Goal: Transaction & Acquisition: Purchase product/service

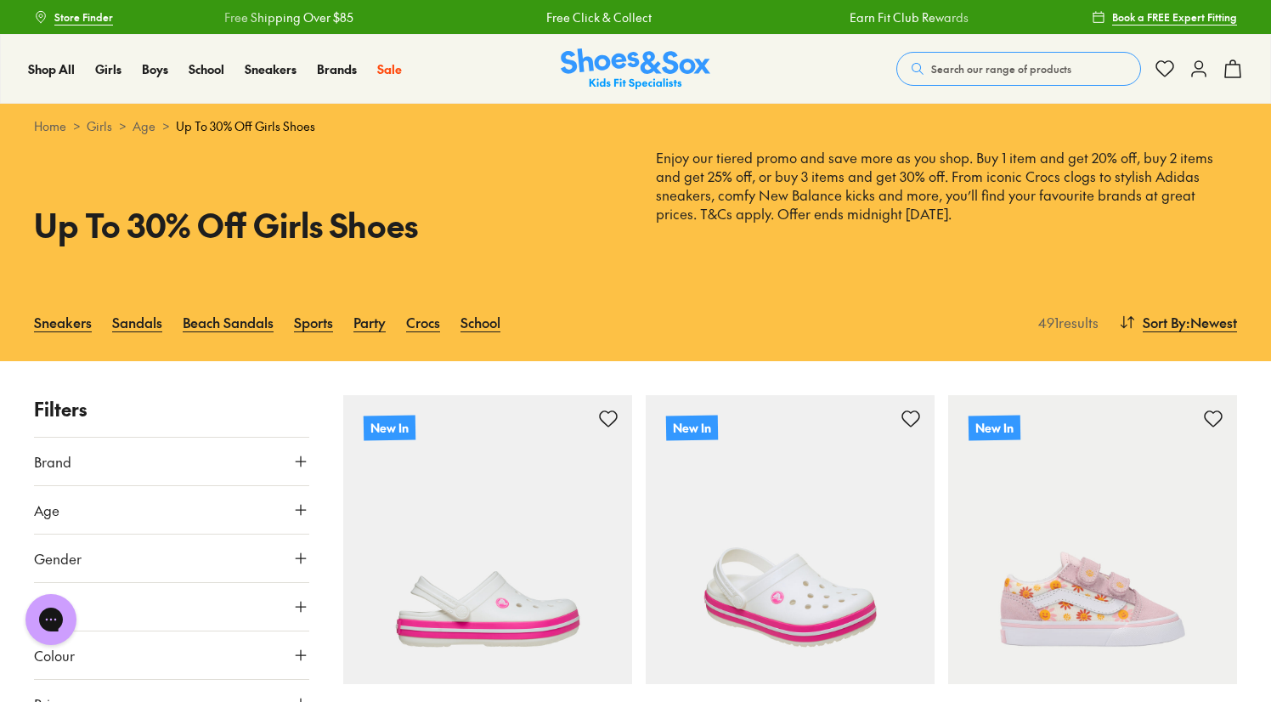
type input "***"
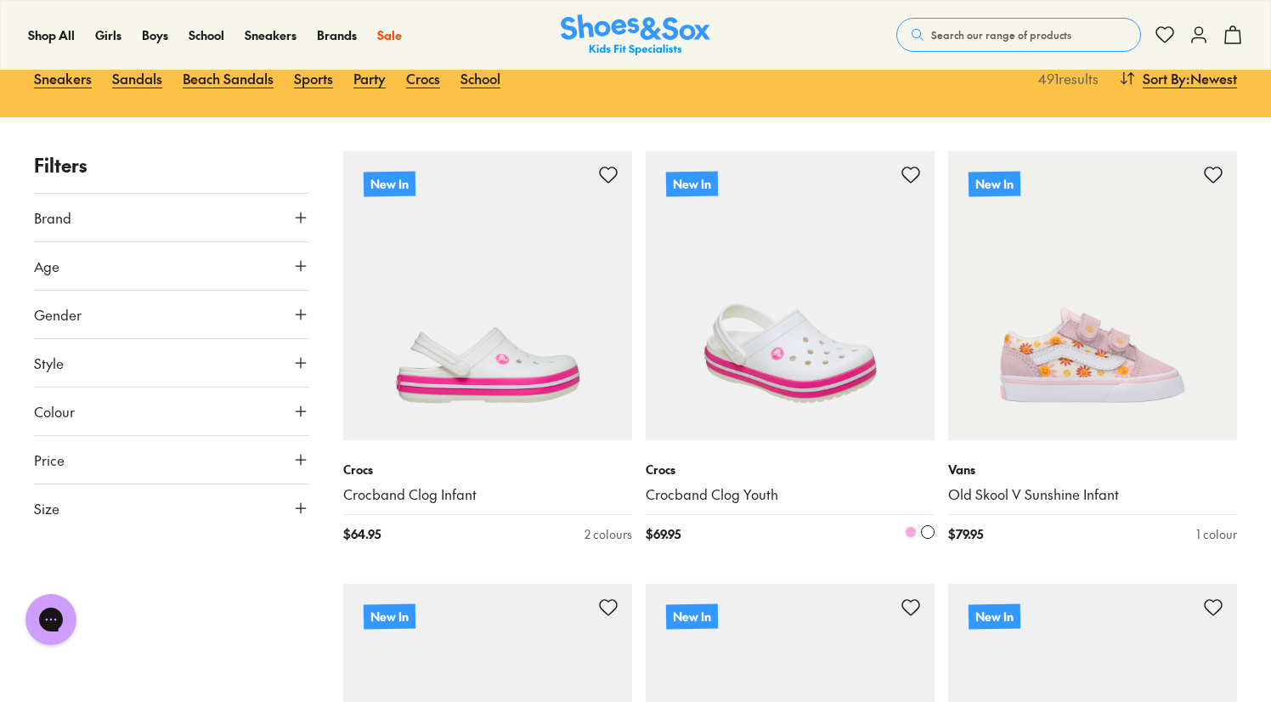
scroll to position [246, 0]
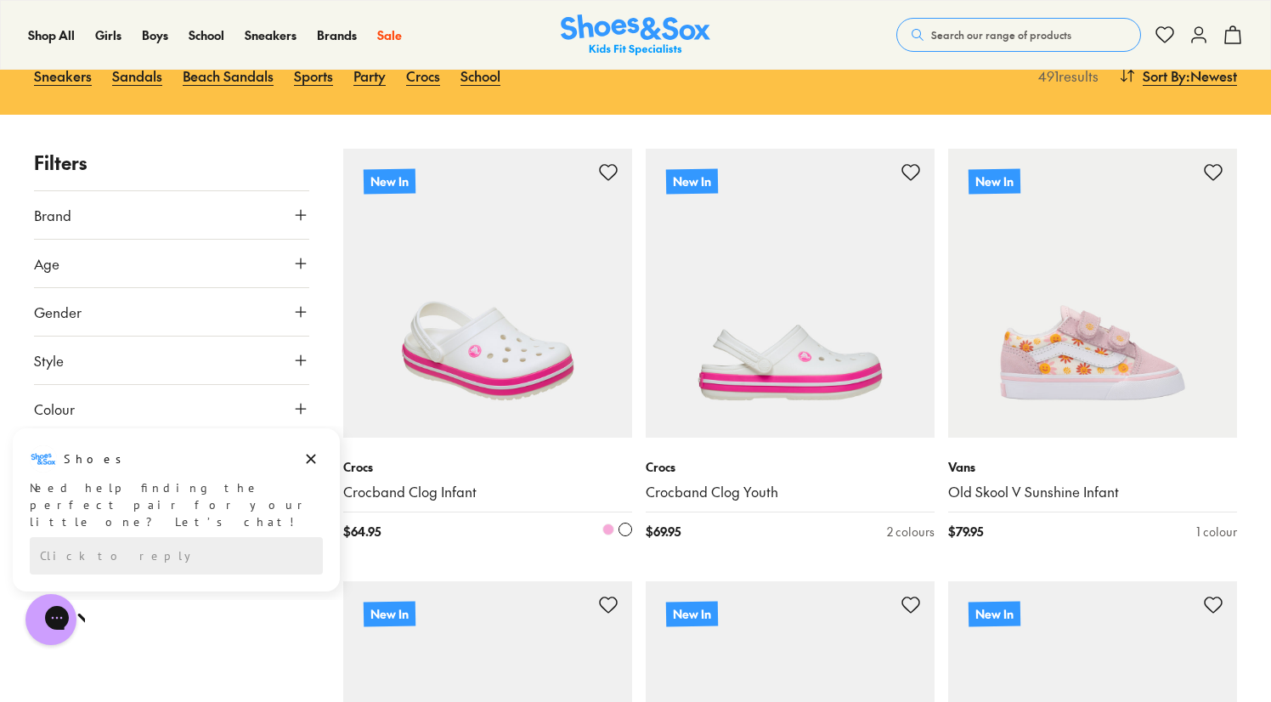
click at [556, 369] on img at bounding box center [487, 293] width 289 height 289
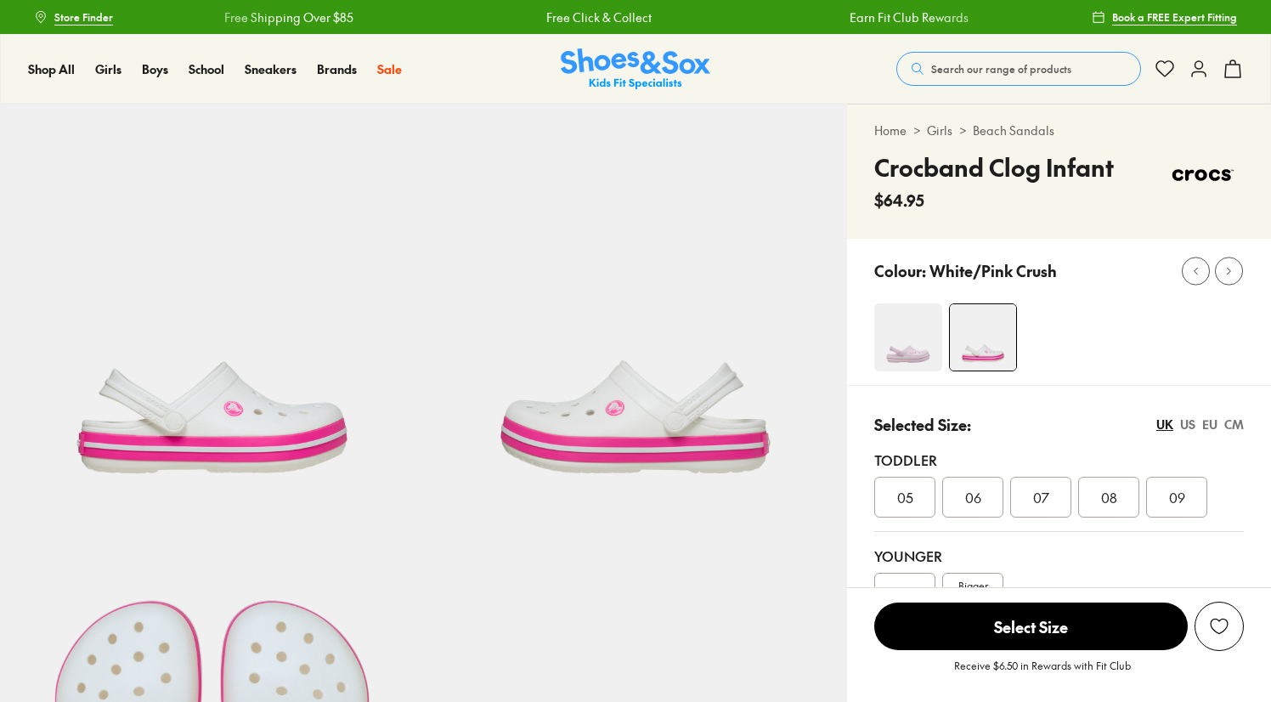
select select "*"
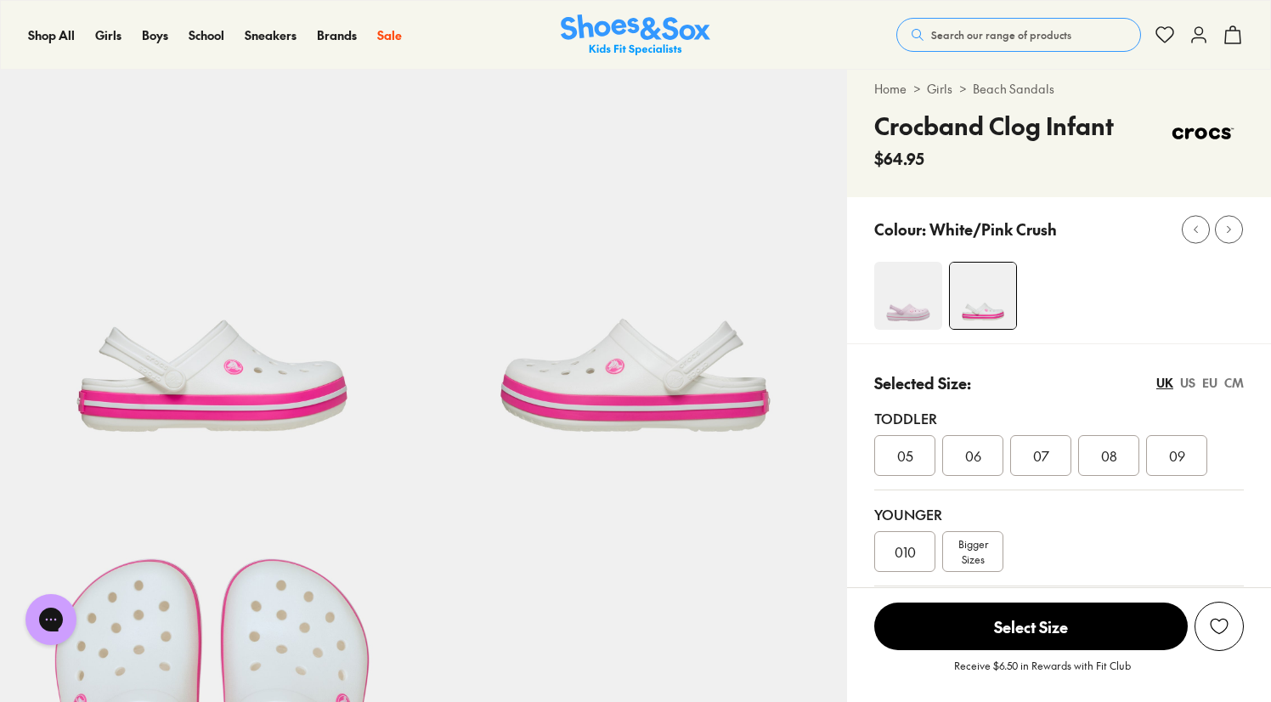
scroll to position [42, 0]
click at [972, 460] on span "06" at bounding box center [973, 454] width 16 height 20
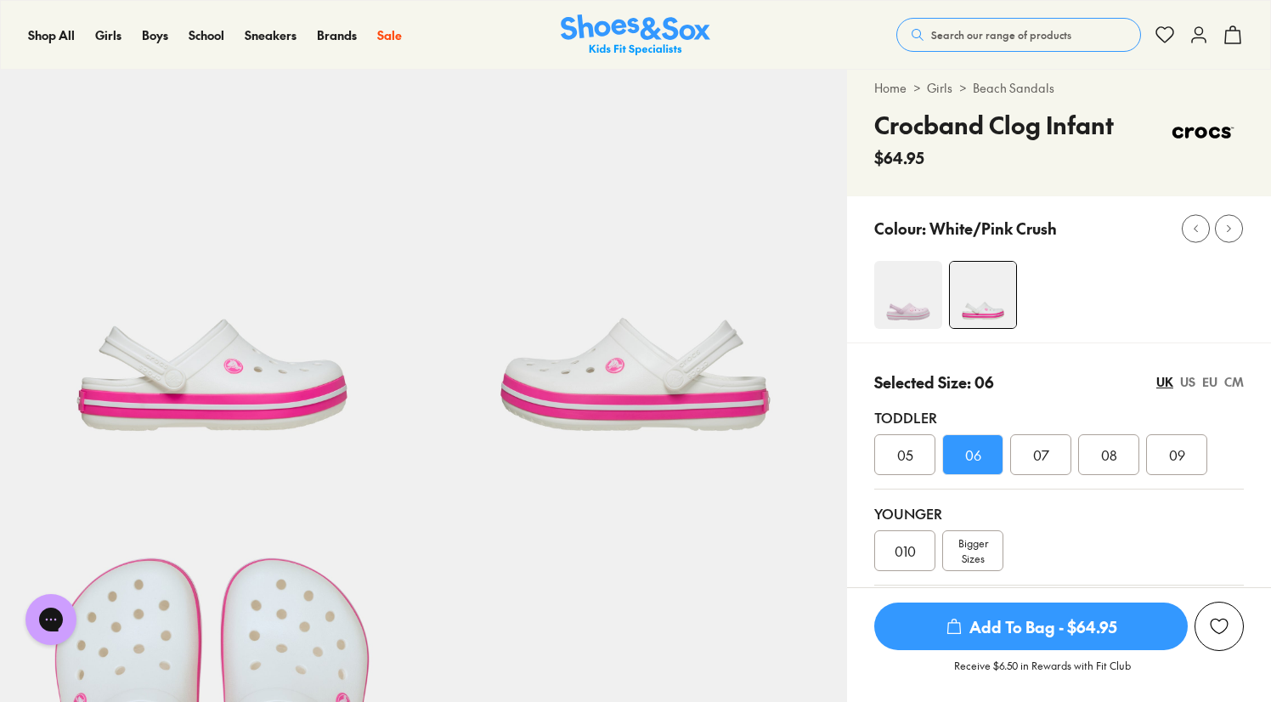
click at [1038, 640] on span "Add To Bag - $64.95" at bounding box center [1030, 626] width 313 height 48
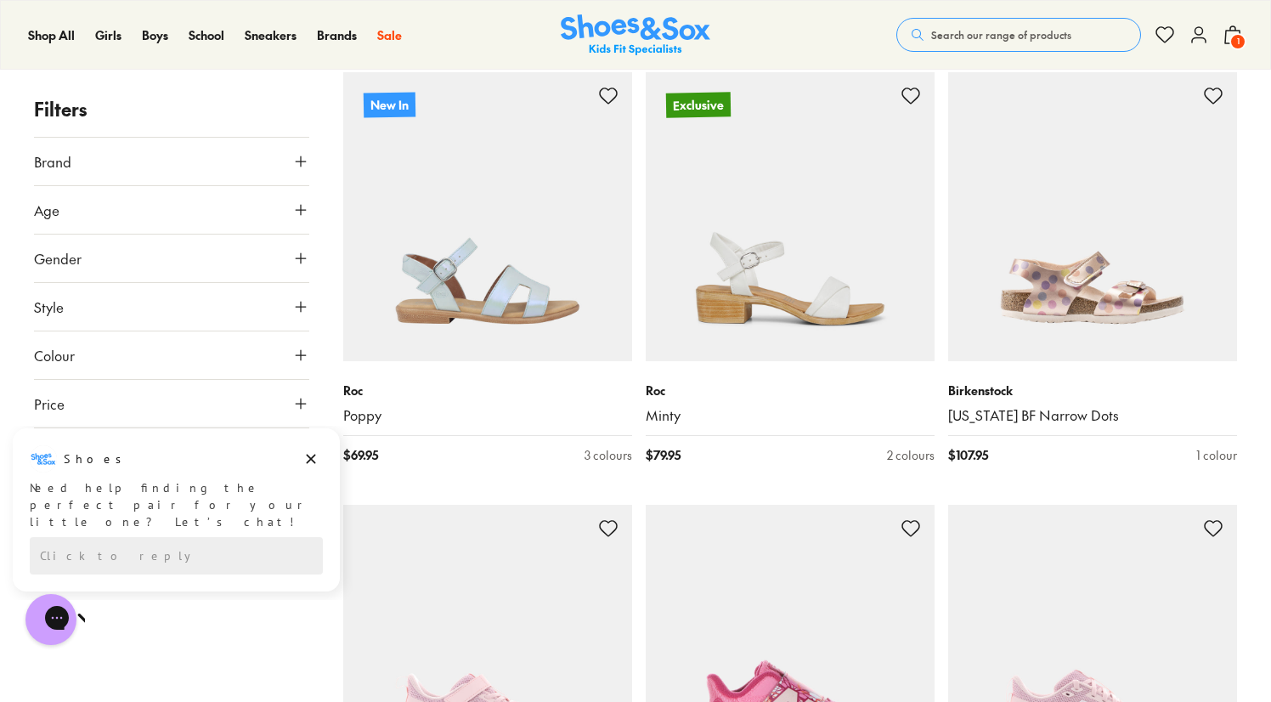
scroll to position [3910, 0]
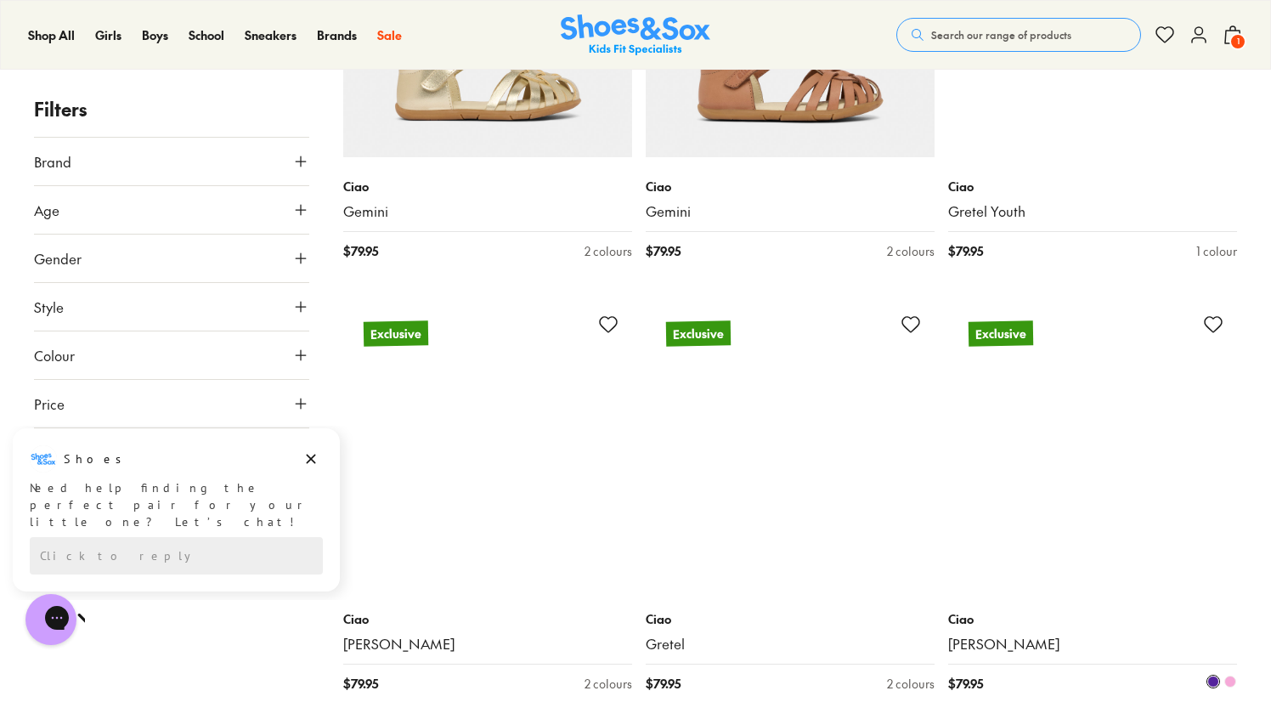
scroll to position [4967, 0]
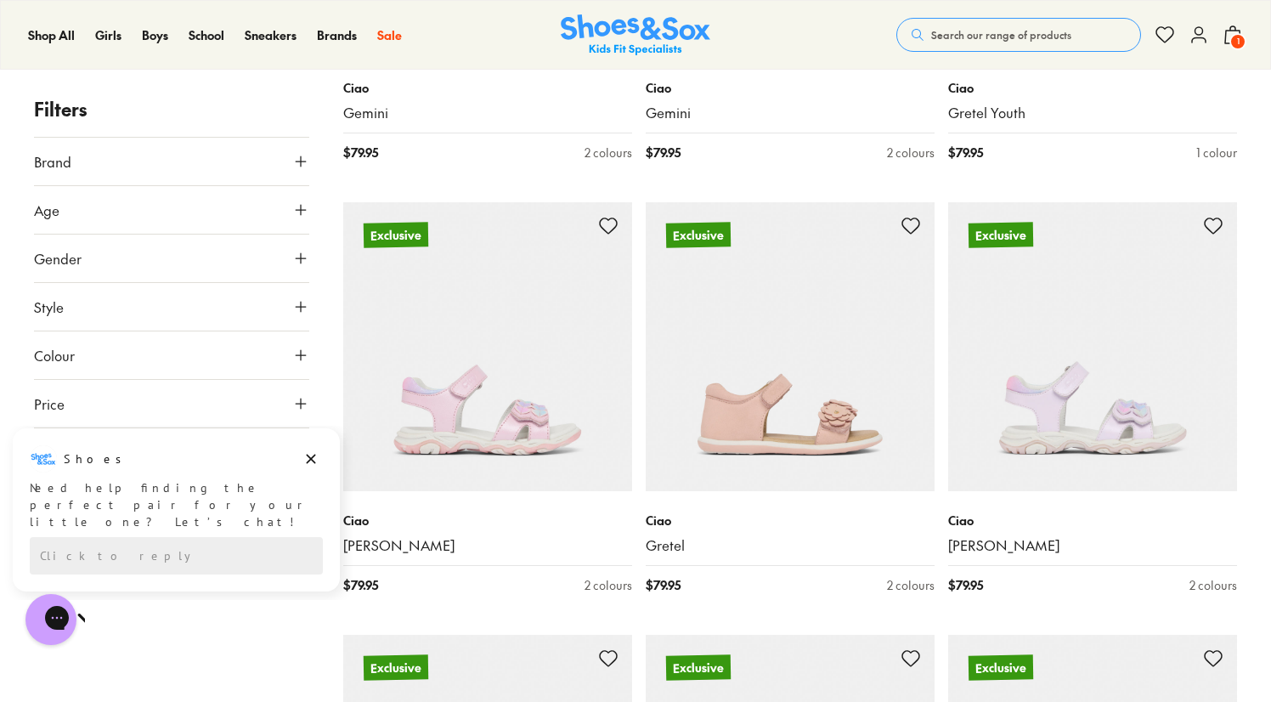
click at [302, 206] on icon at bounding box center [300, 209] width 17 height 17
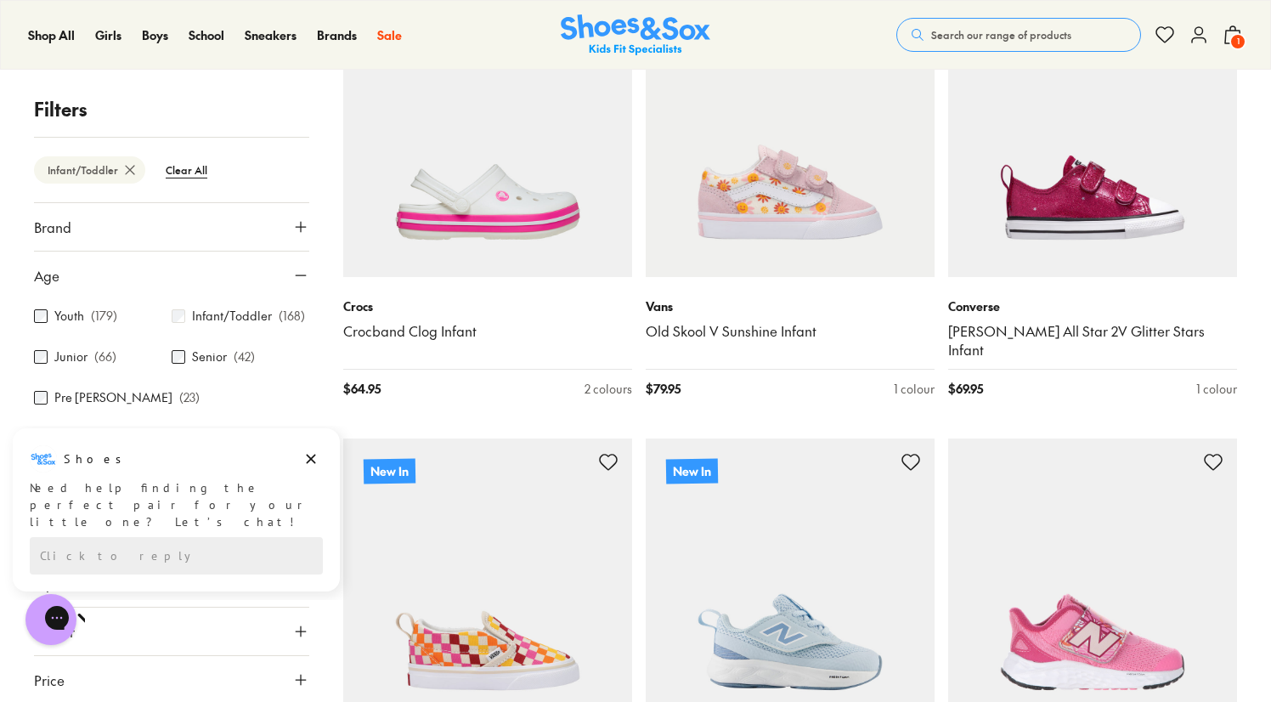
scroll to position [412, 0]
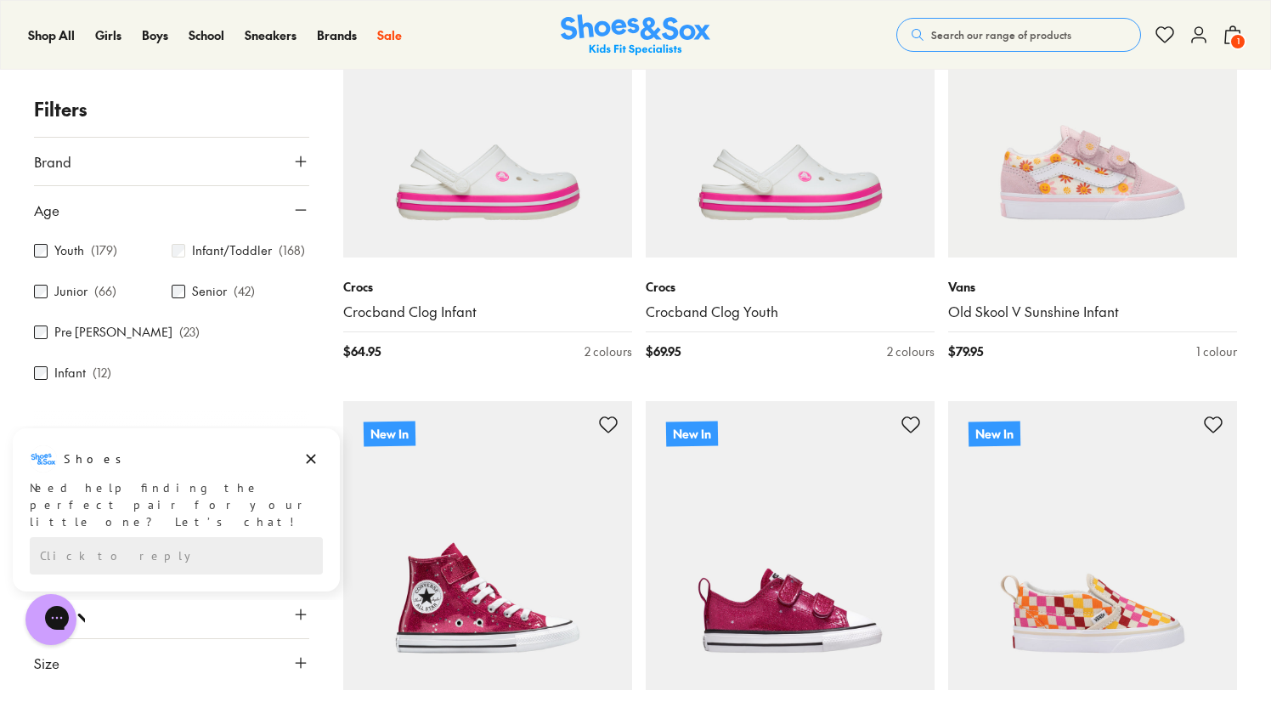
scroll to position [427, 0]
click at [313, 465] on icon "Dismiss campaign" at bounding box center [310, 459] width 17 height 20
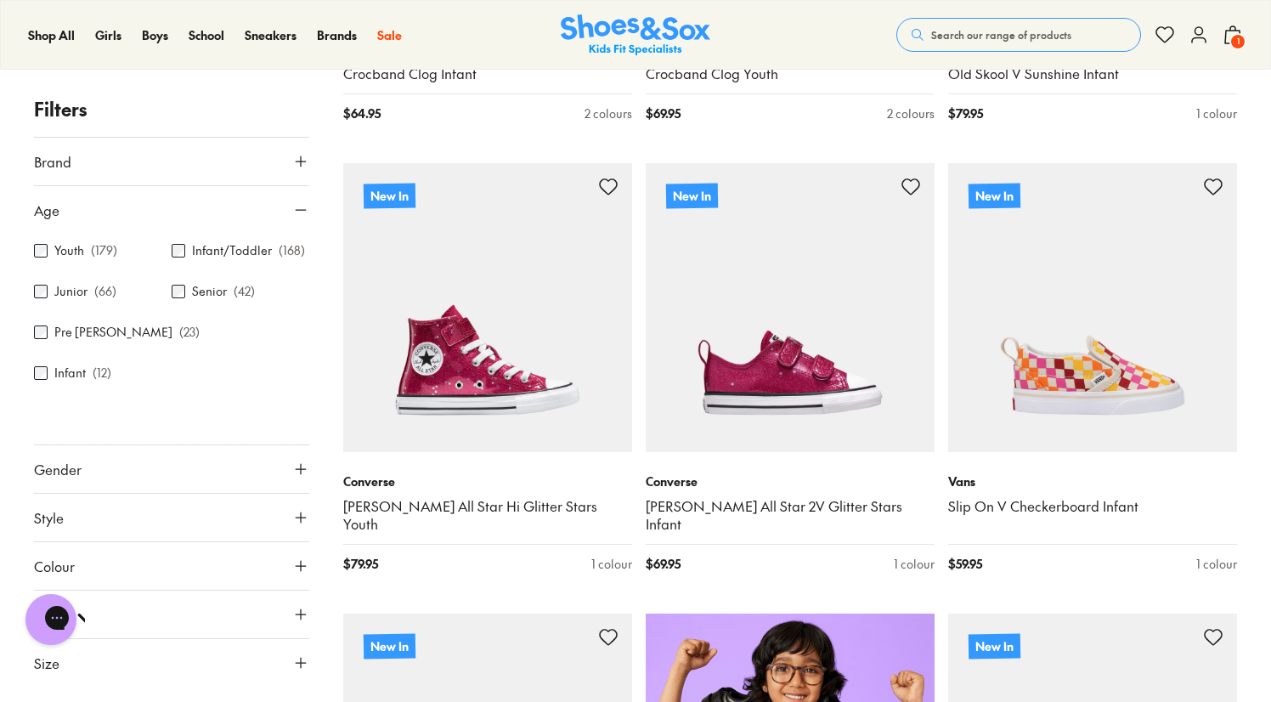
scroll to position [667, 0]
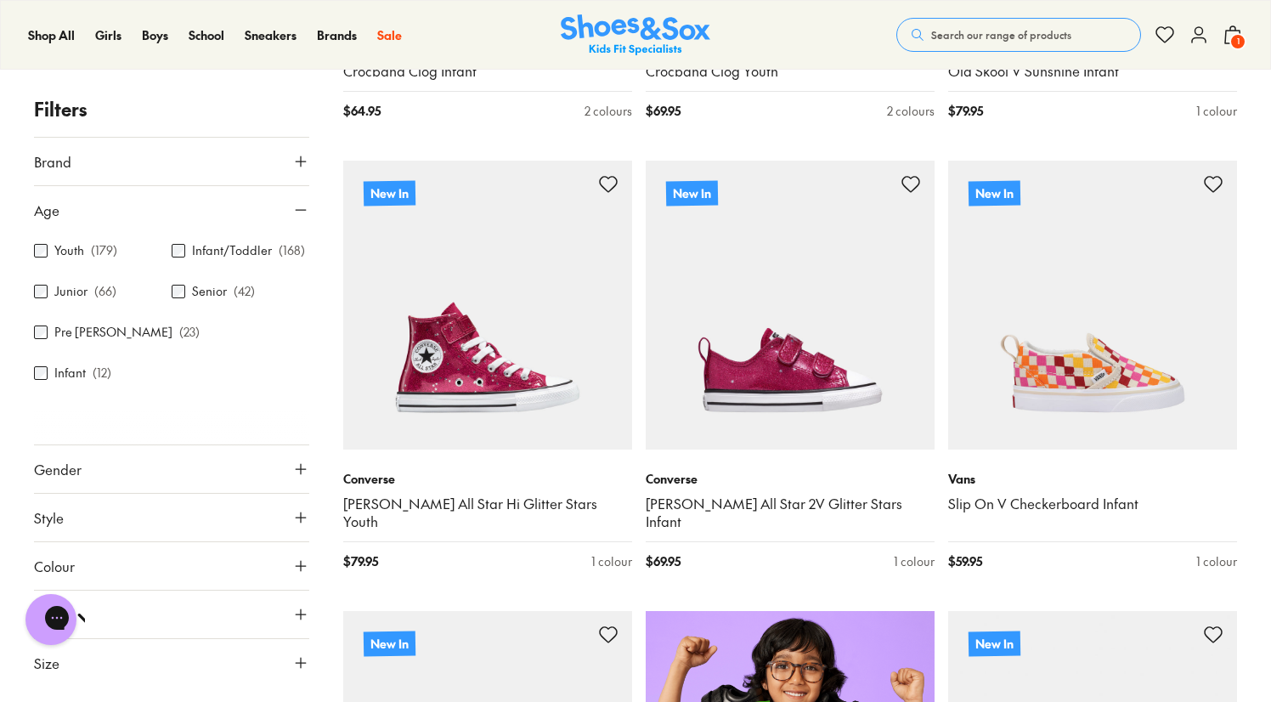
click at [303, 460] on icon at bounding box center [300, 468] width 17 height 17
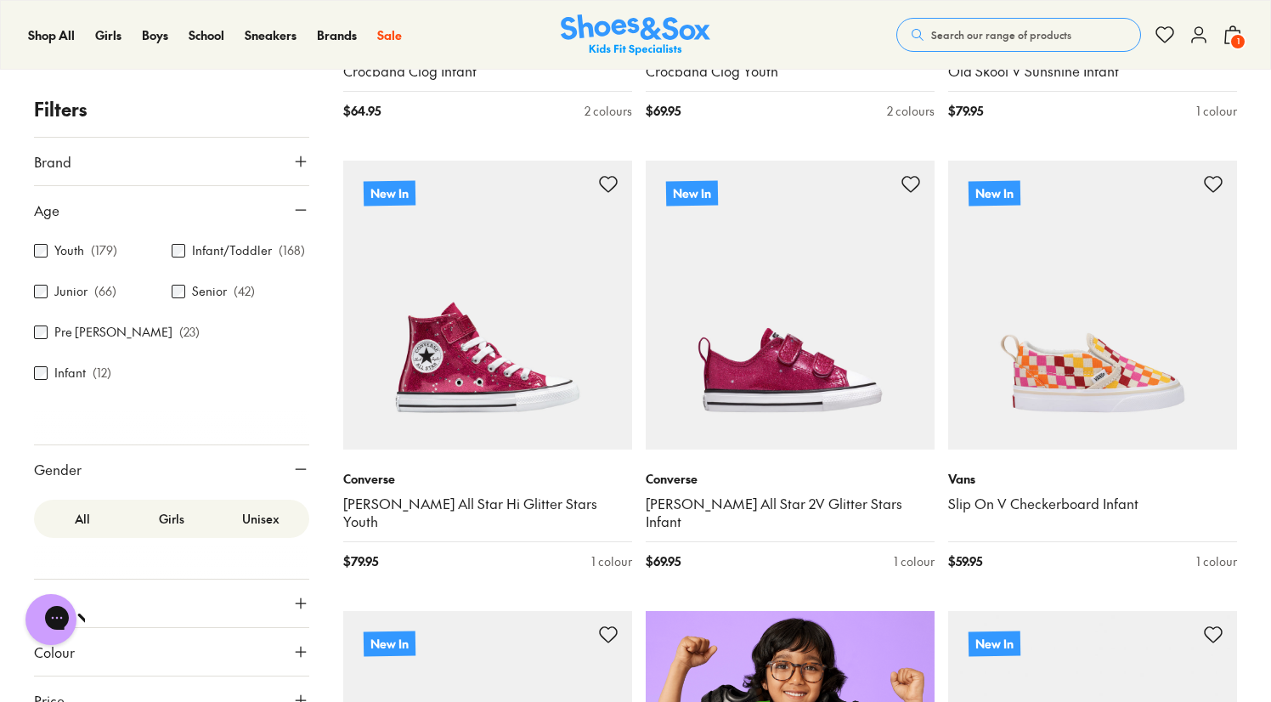
click at [166, 503] on label "Girls" at bounding box center [171, 518] width 89 height 31
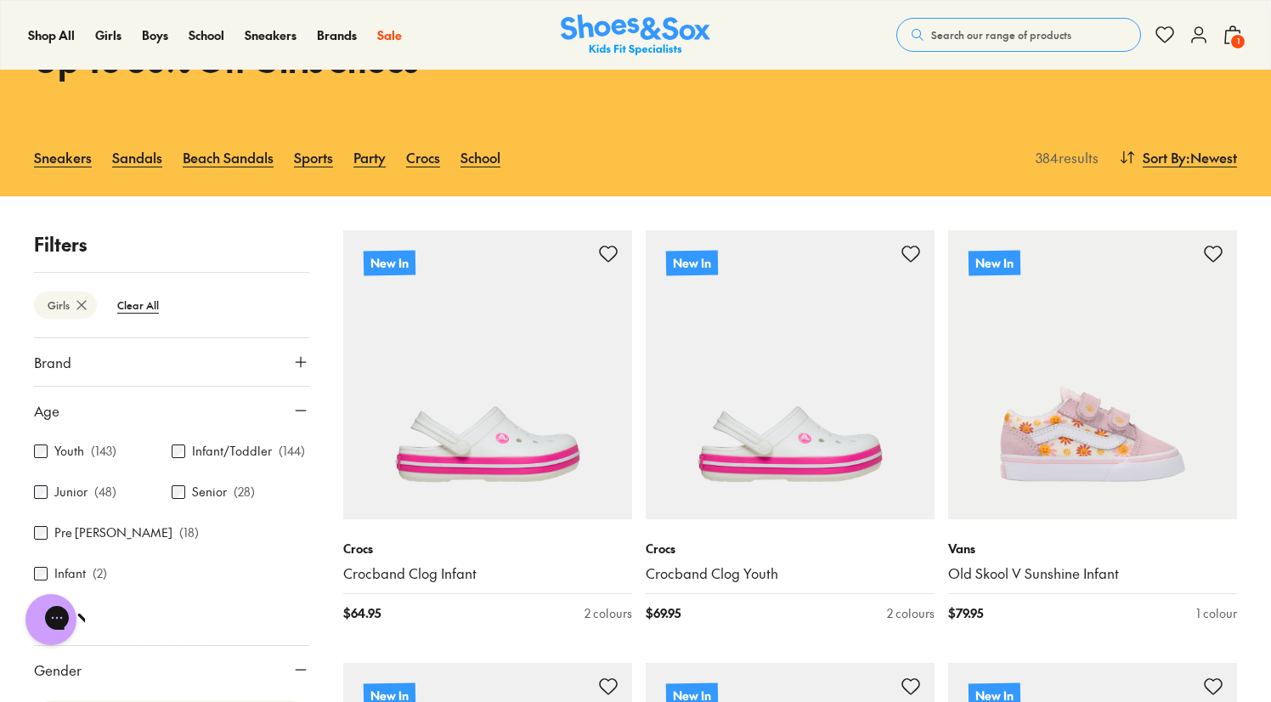
scroll to position [167, 0]
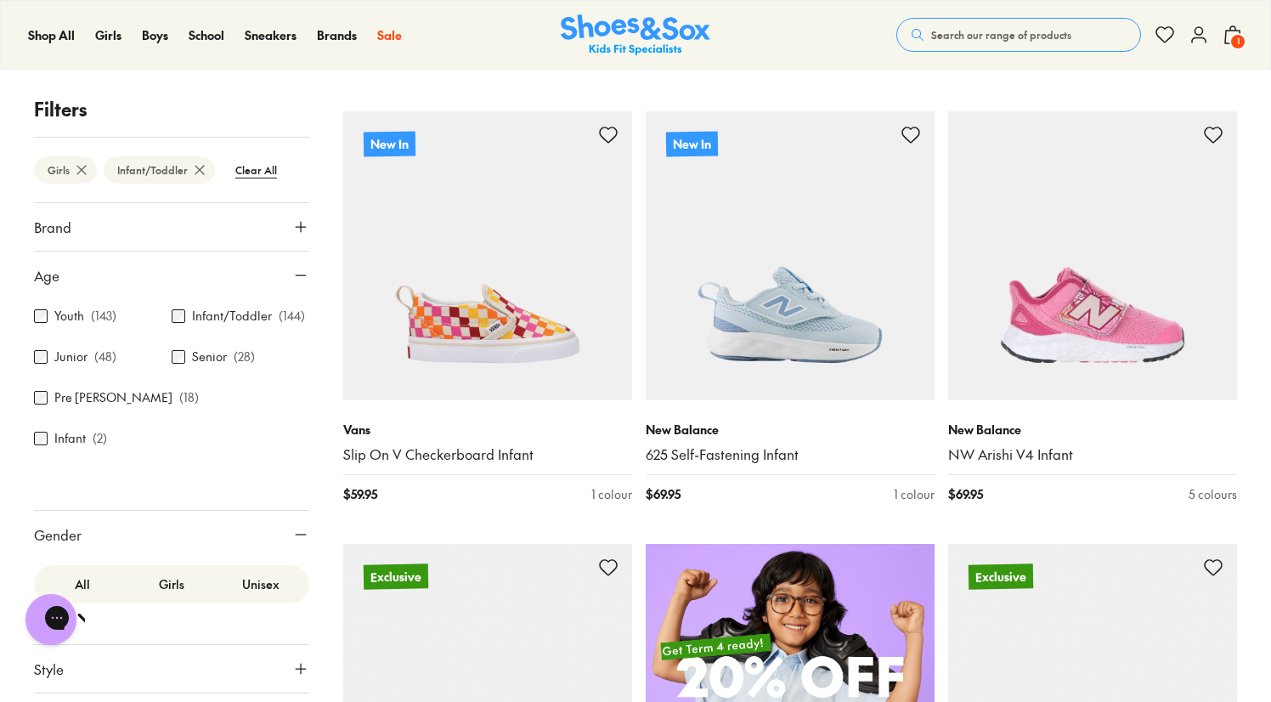
click at [292, 221] on icon at bounding box center [300, 226] width 17 height 17
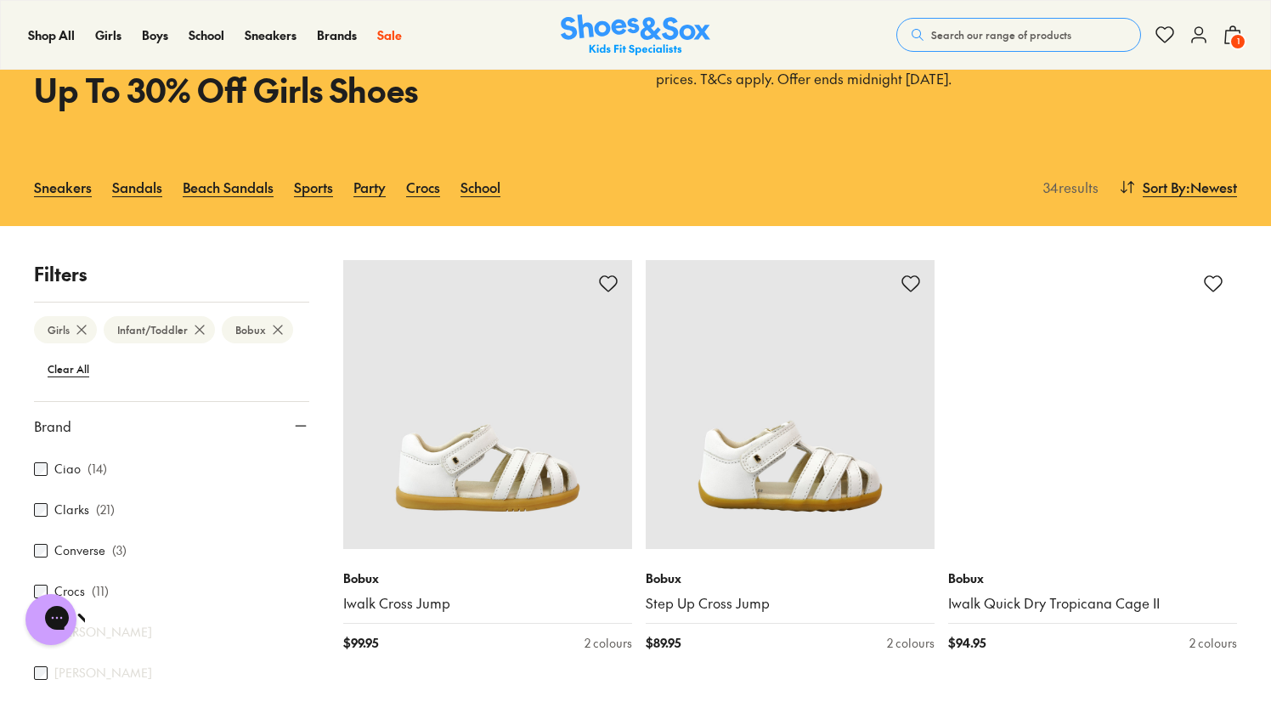
scroll to position [202, 0]
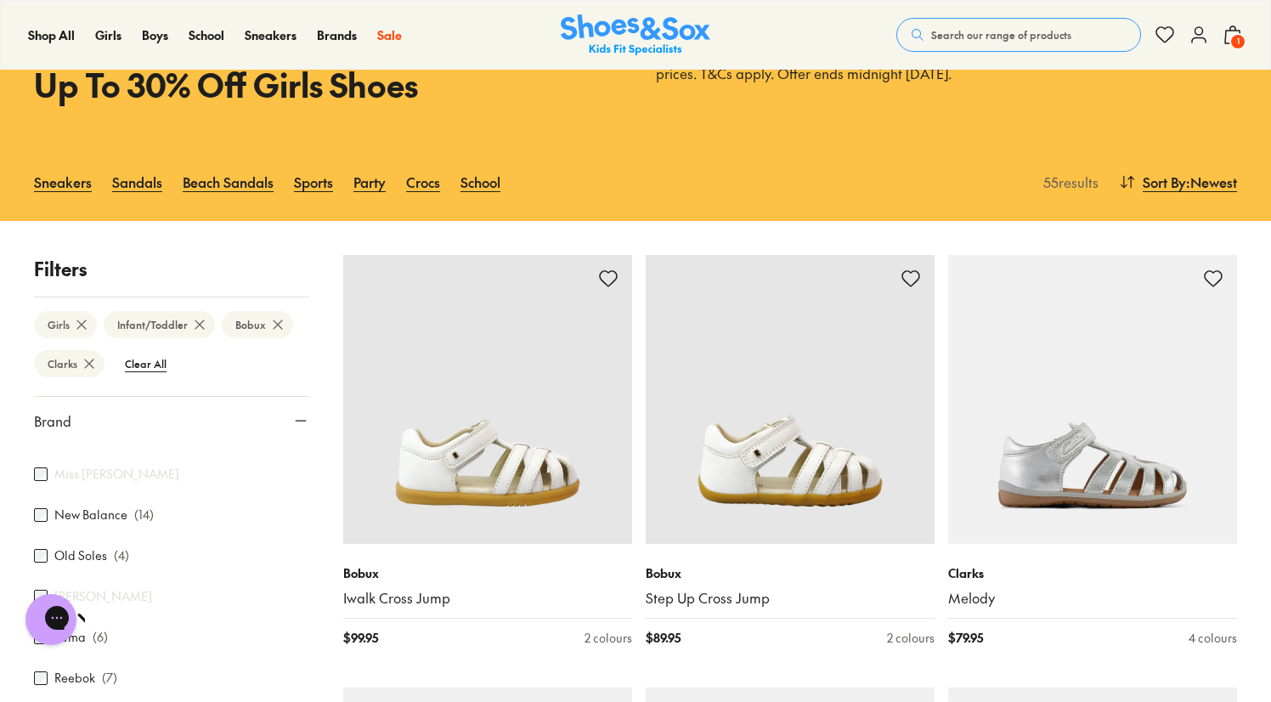
scroll to position [477, 0]
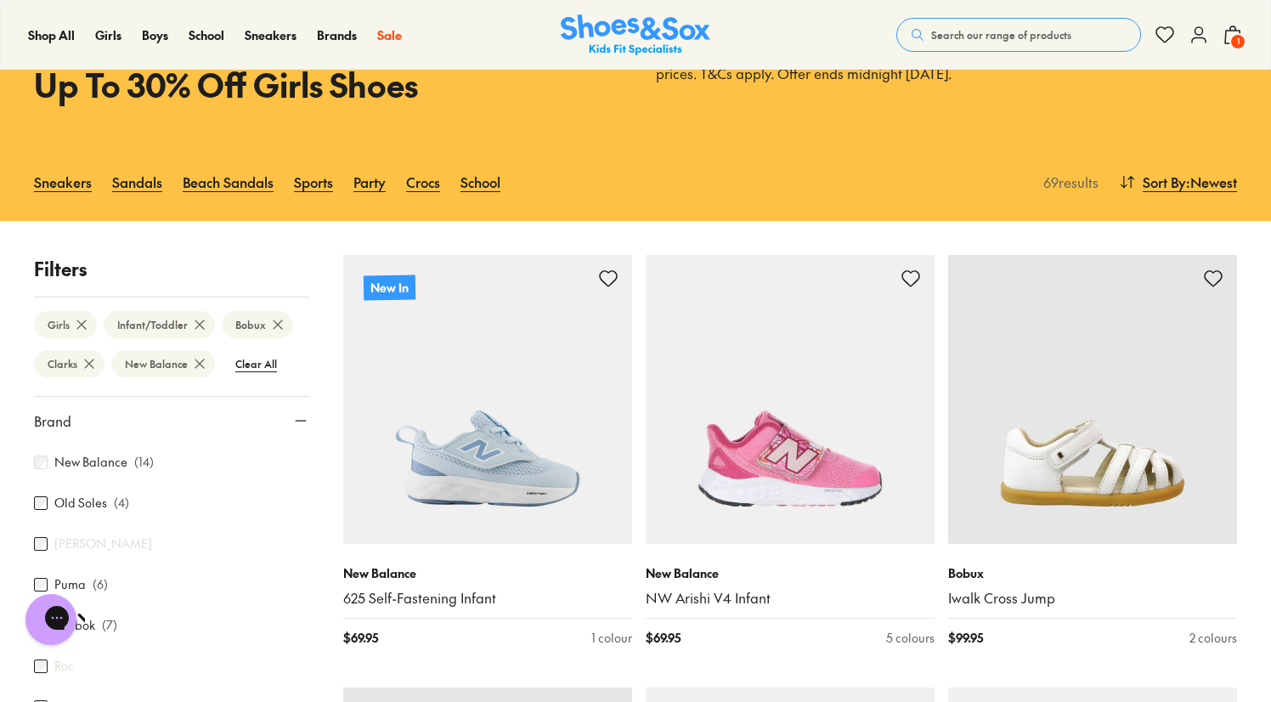
scroll to position [533, 0]
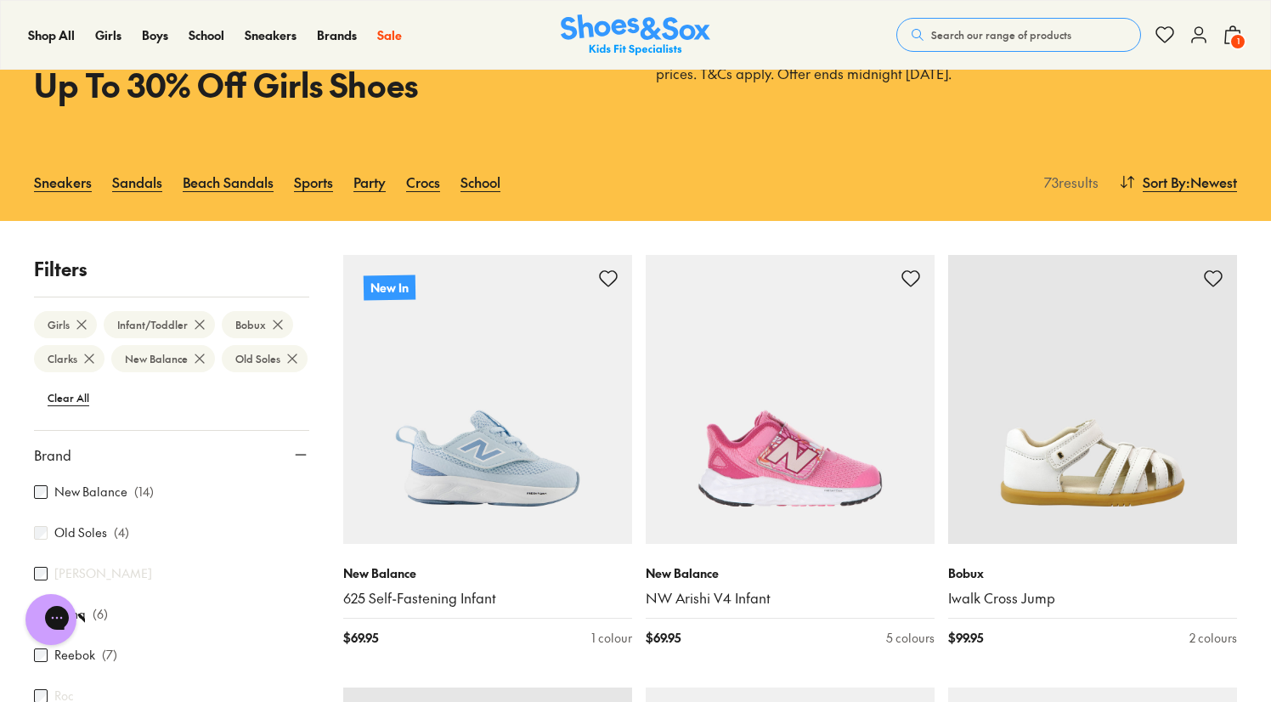
scroll to position [658, 0]
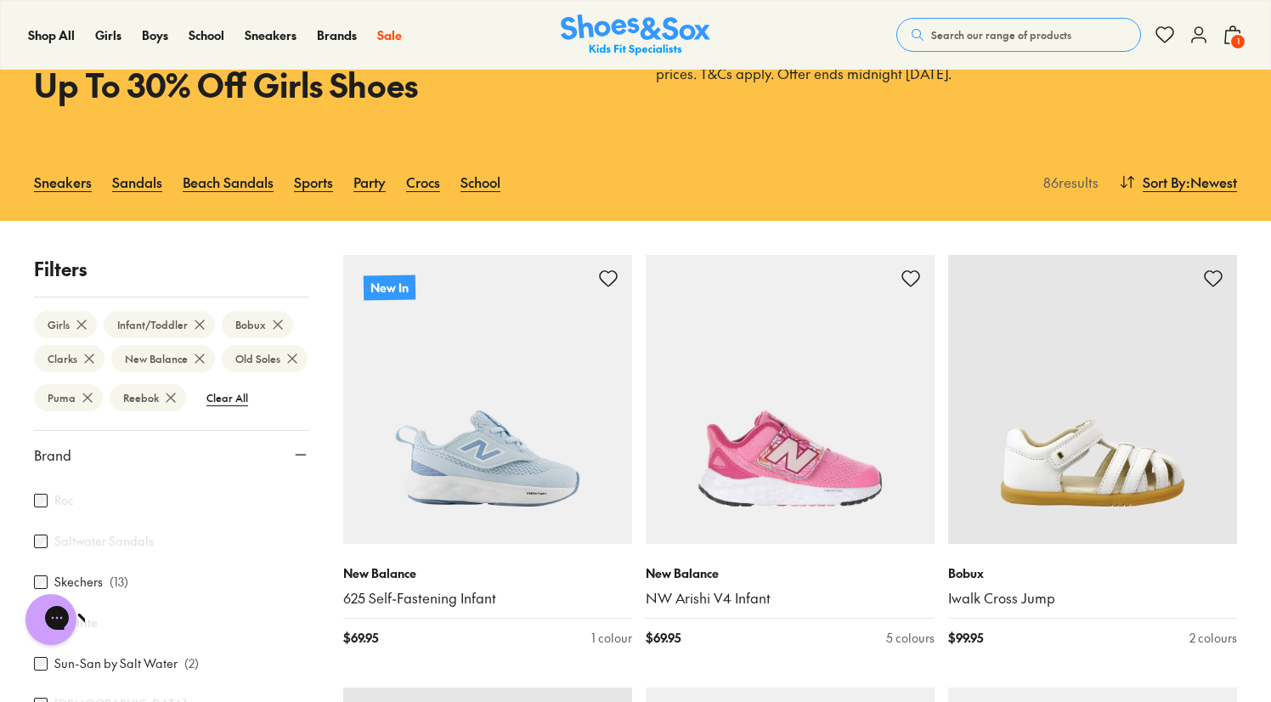
scroll to position [751, 0]
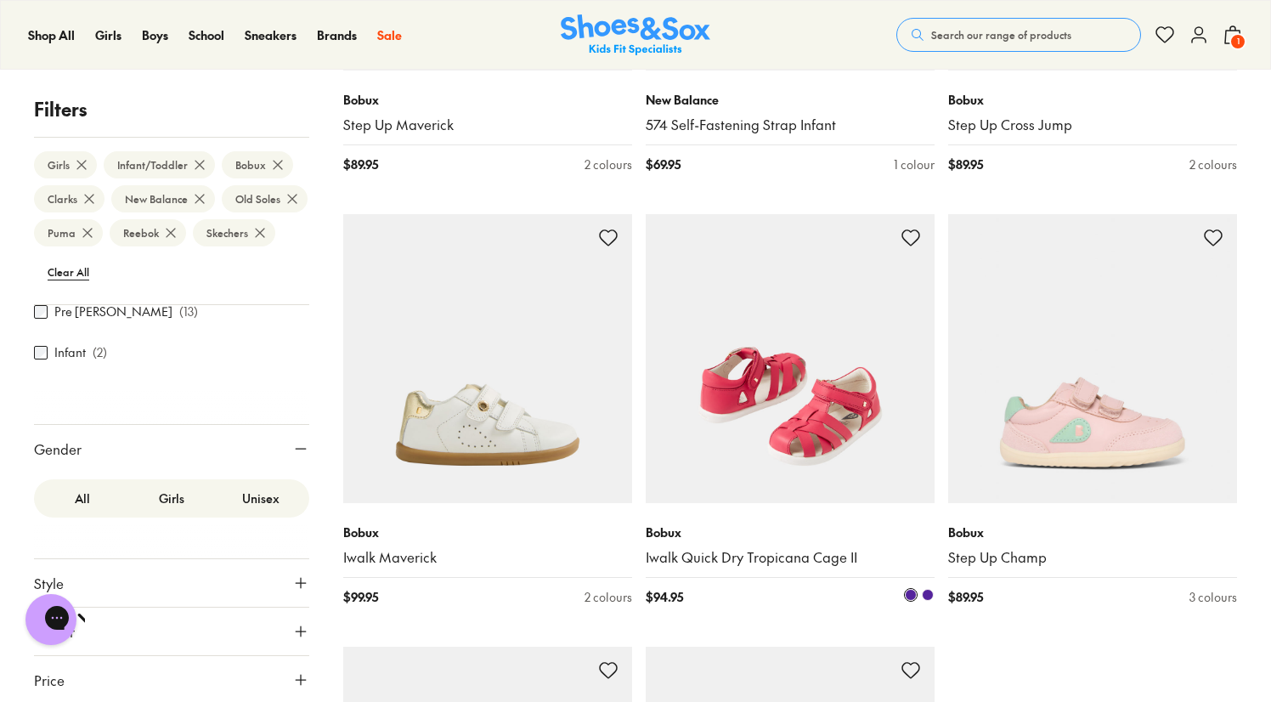
scroll to position [4072, 0]
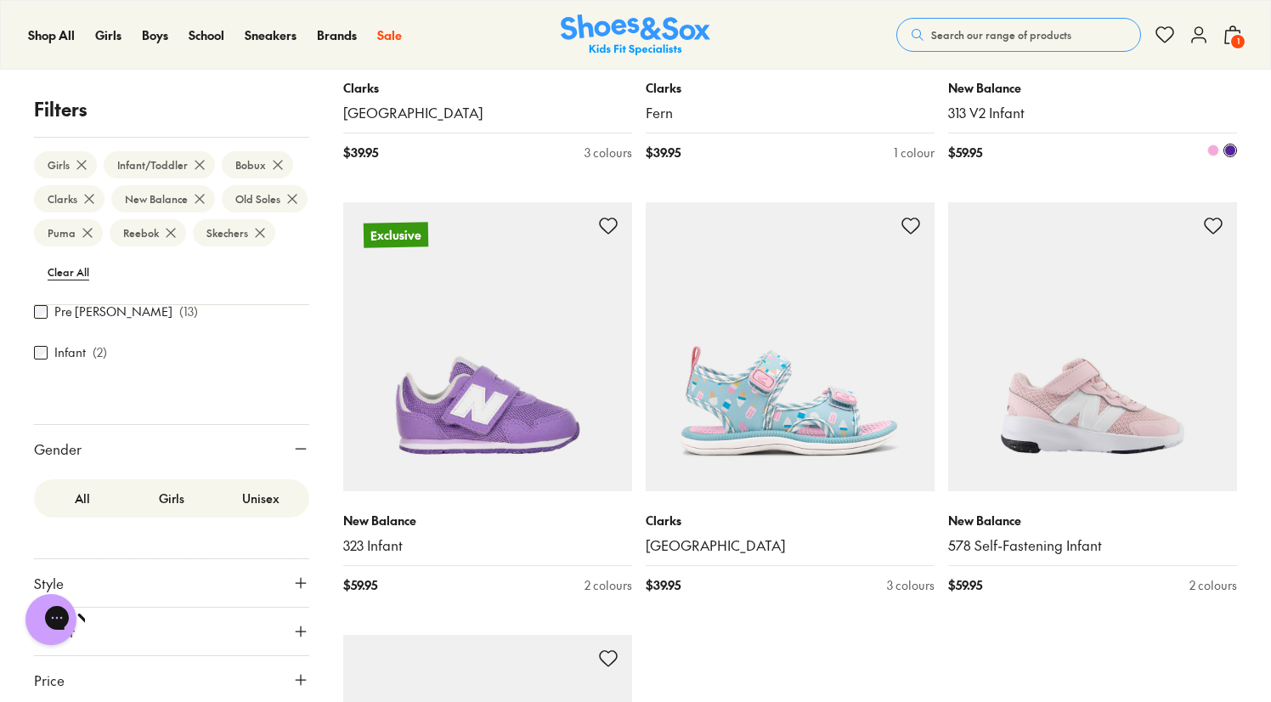
scroll to position [8859, 0]
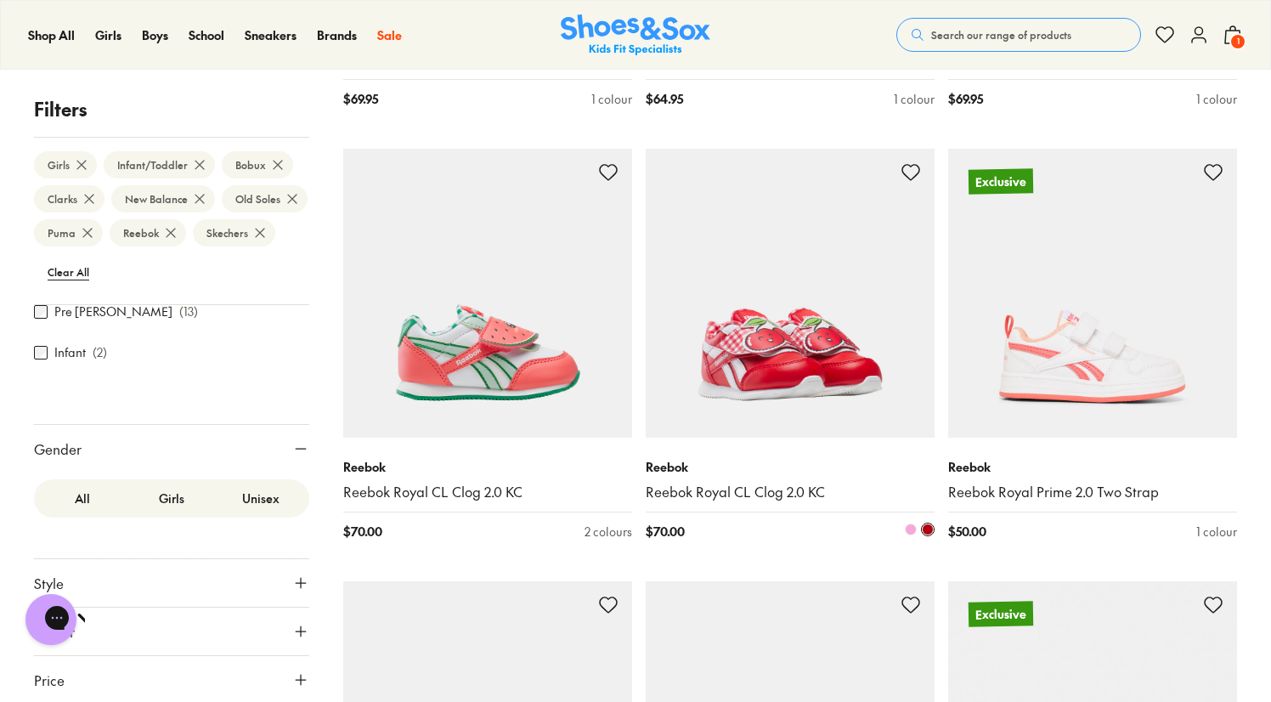
scroll to position [13250, 0]
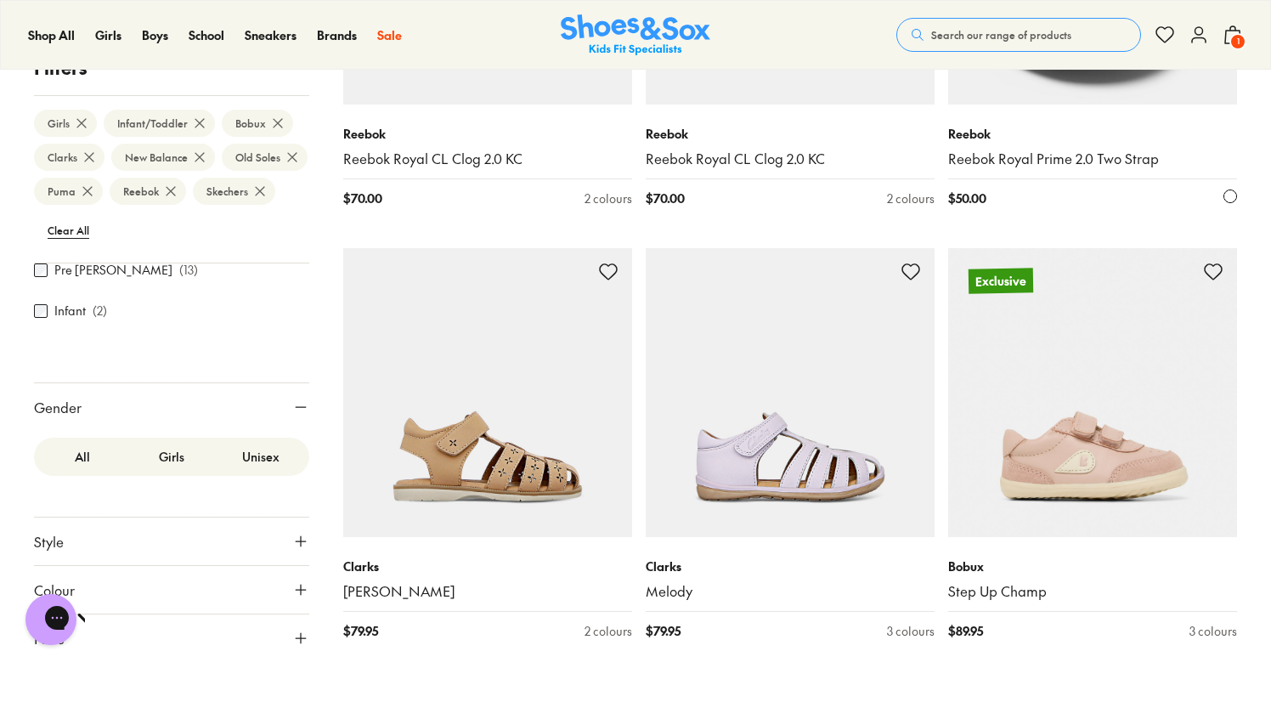
type input "***"
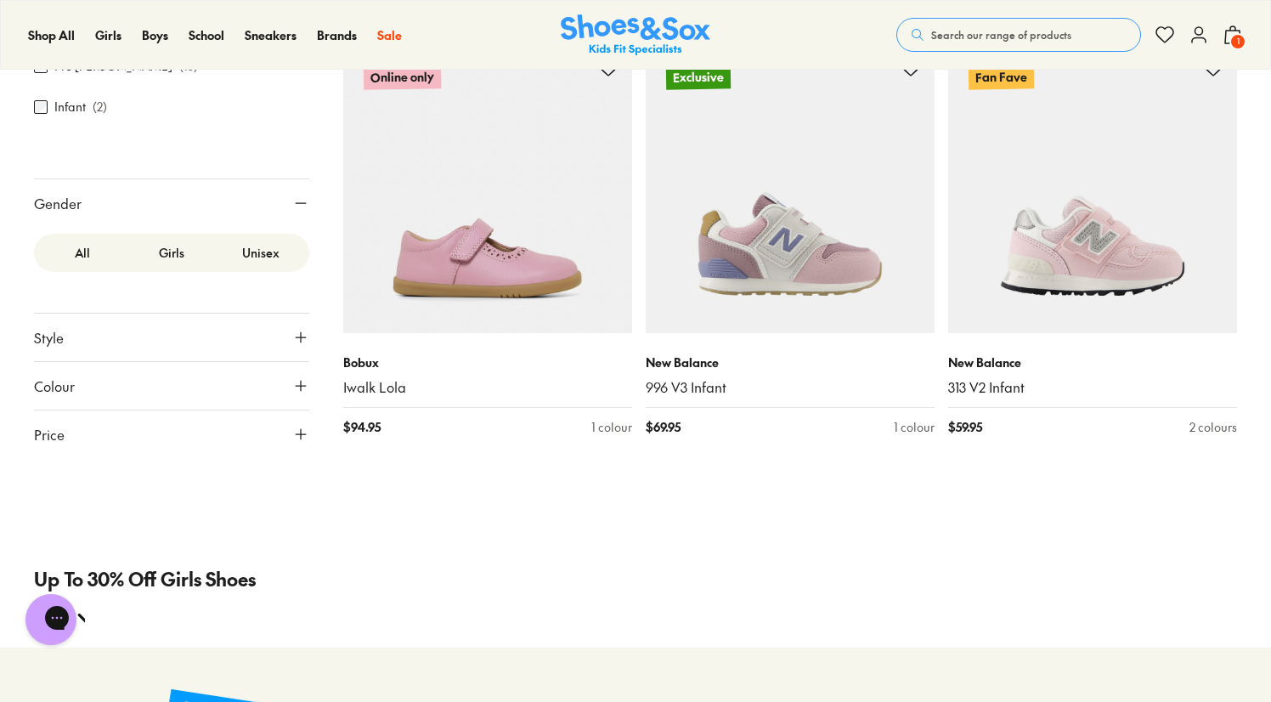
scroll to position [14203, 0]
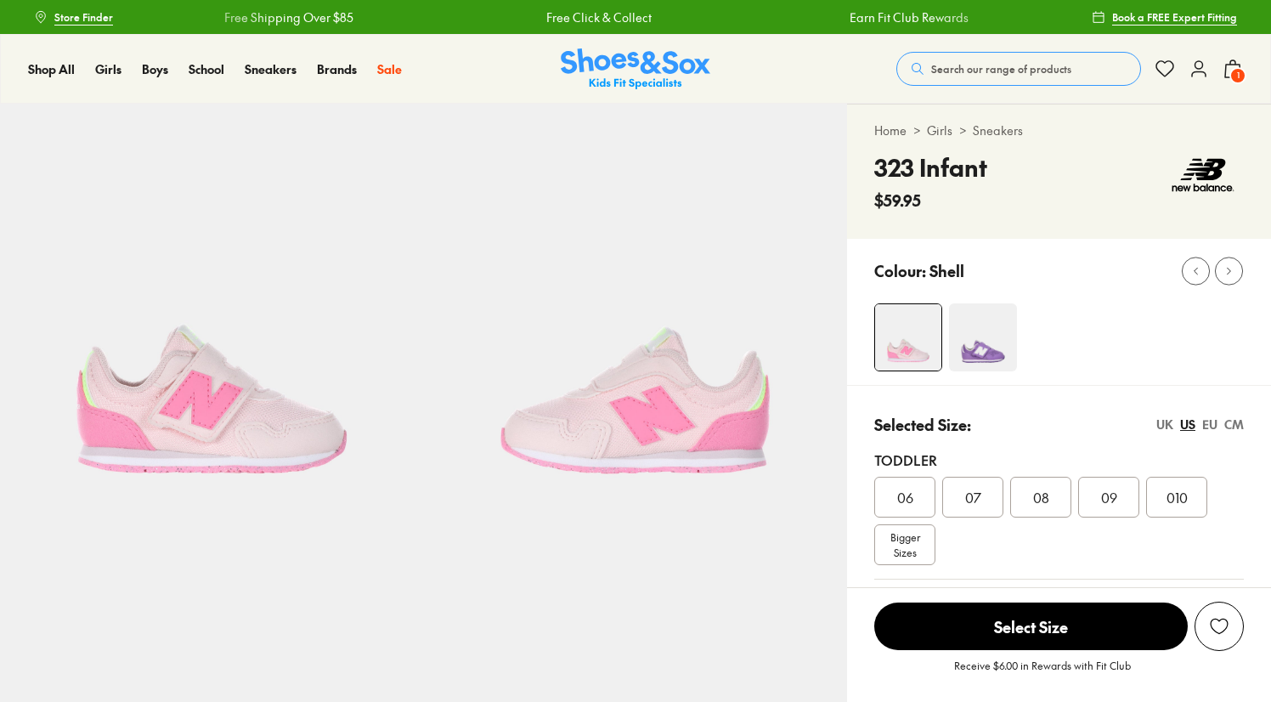
select select "*"
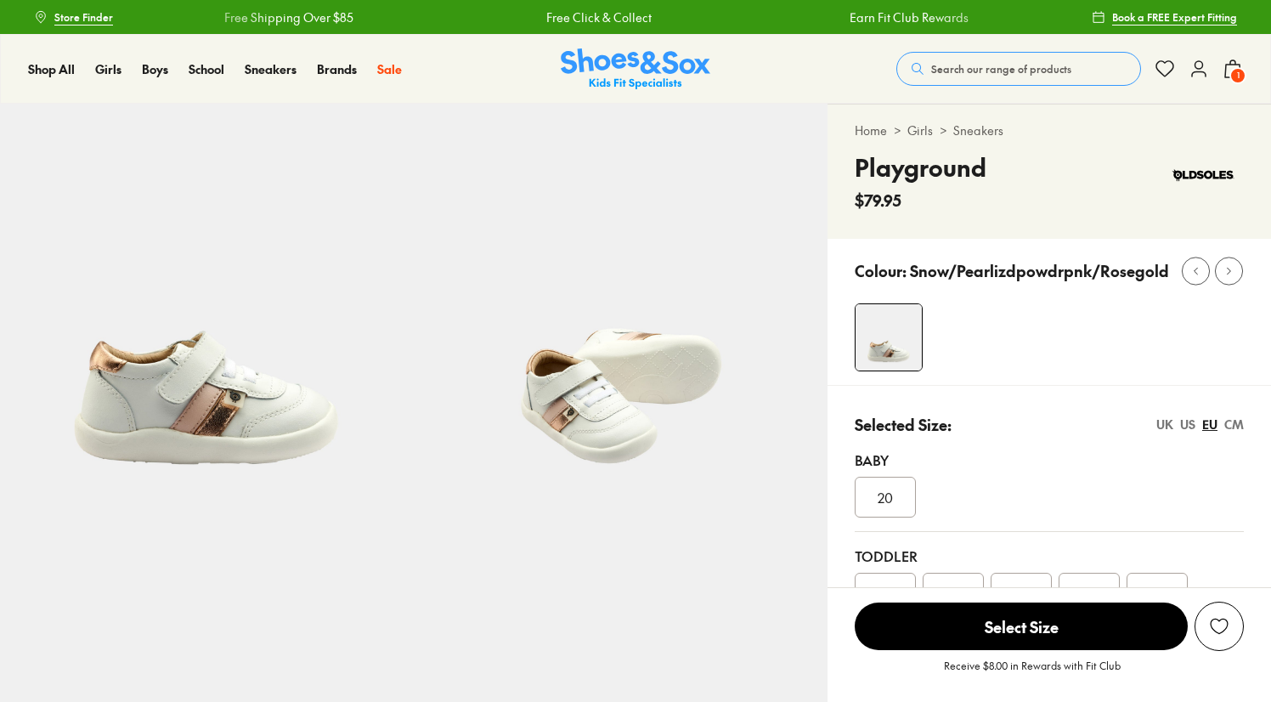
select select "*"
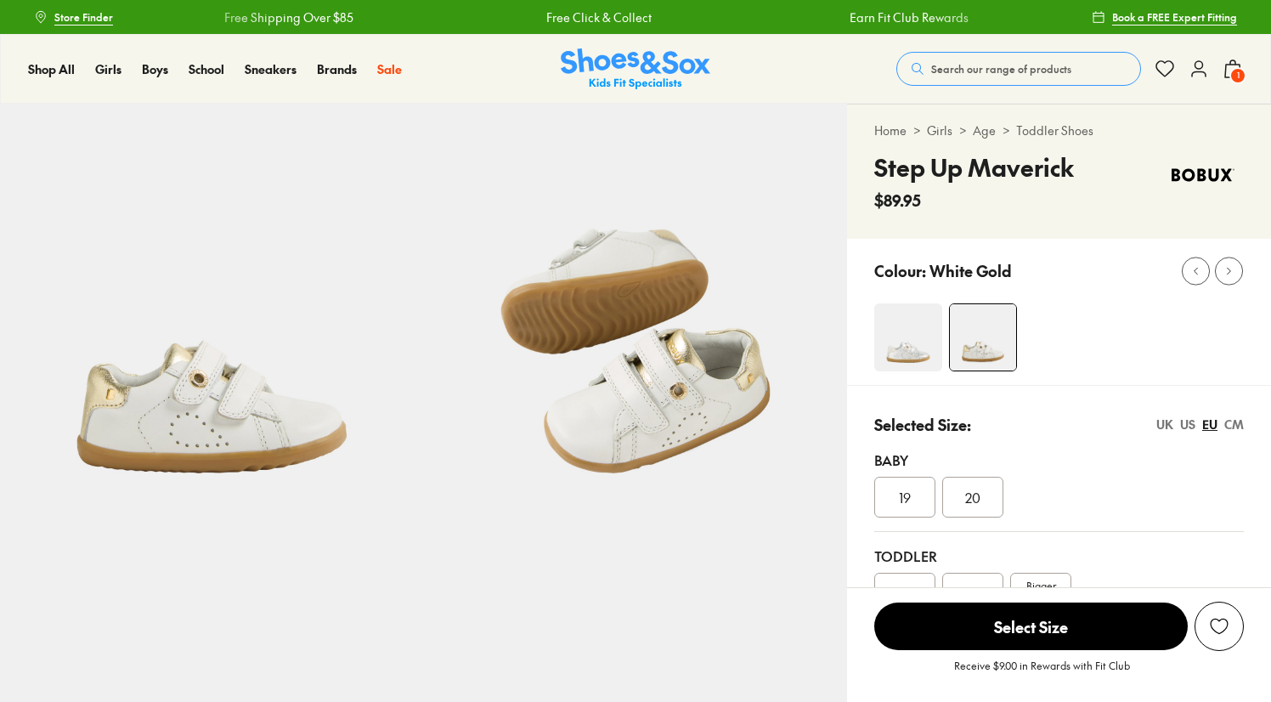
select select "*"
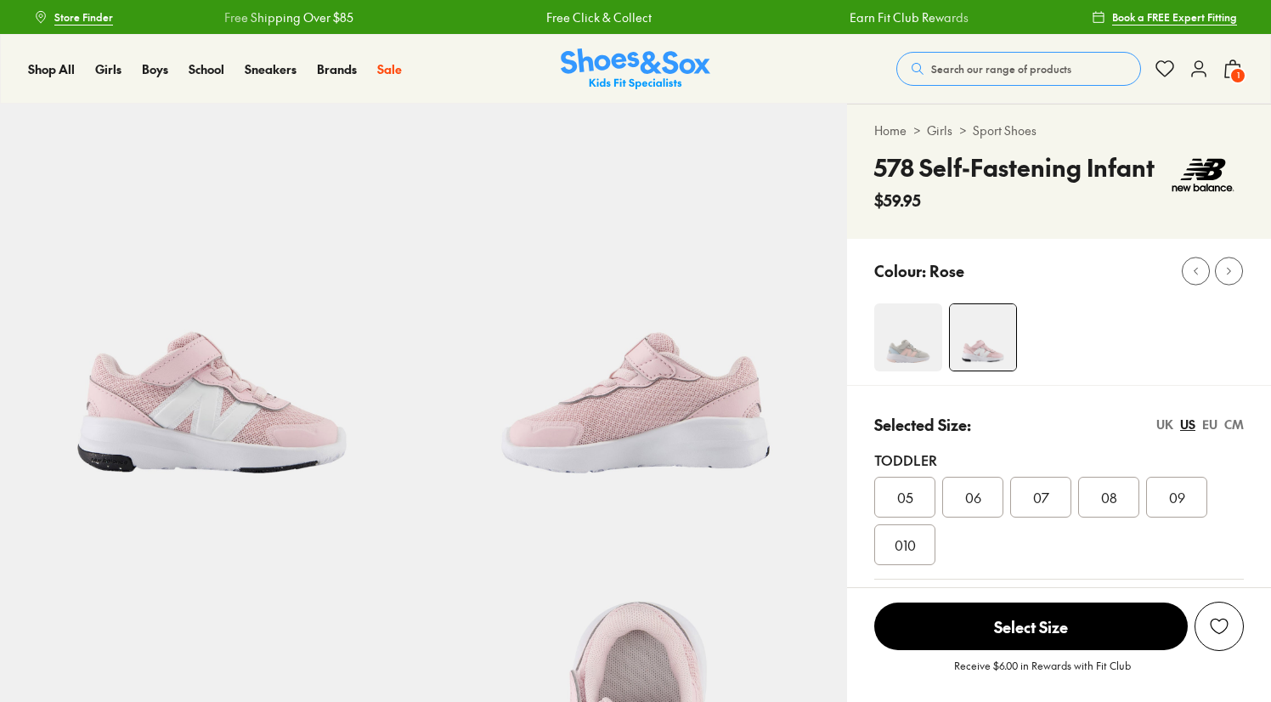
select select "*"
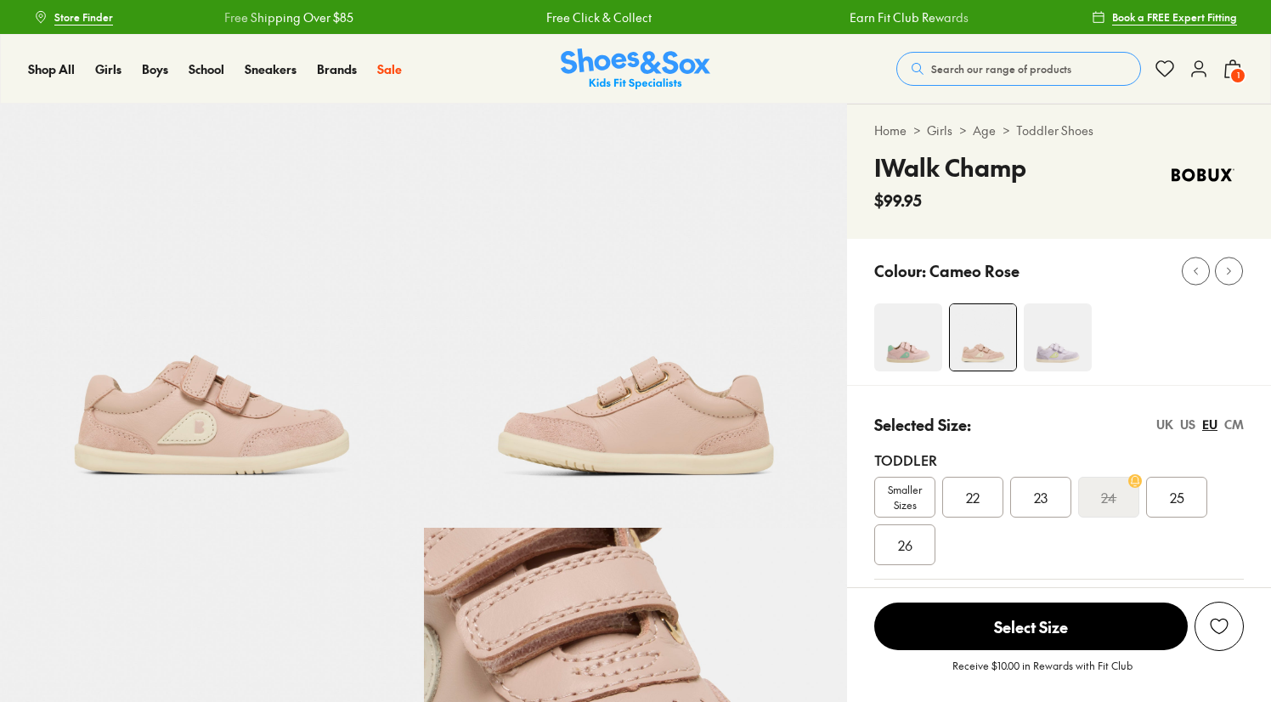
select select "*"
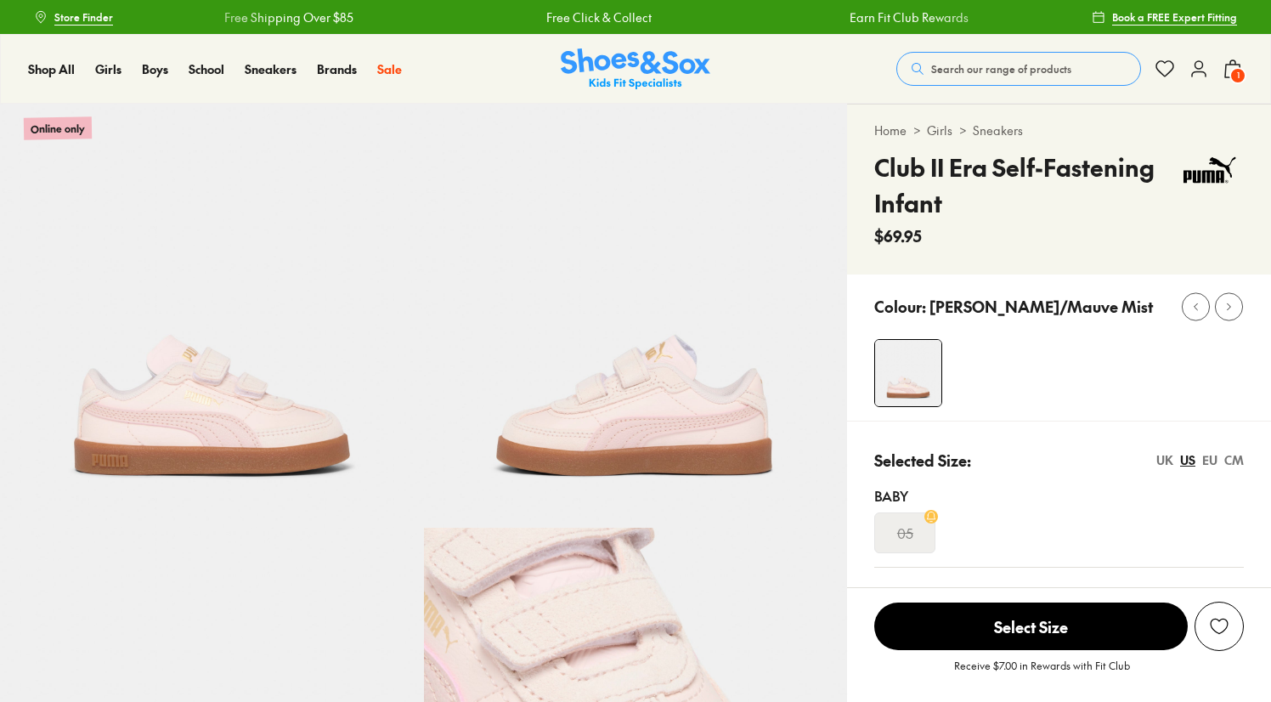
select select "*"
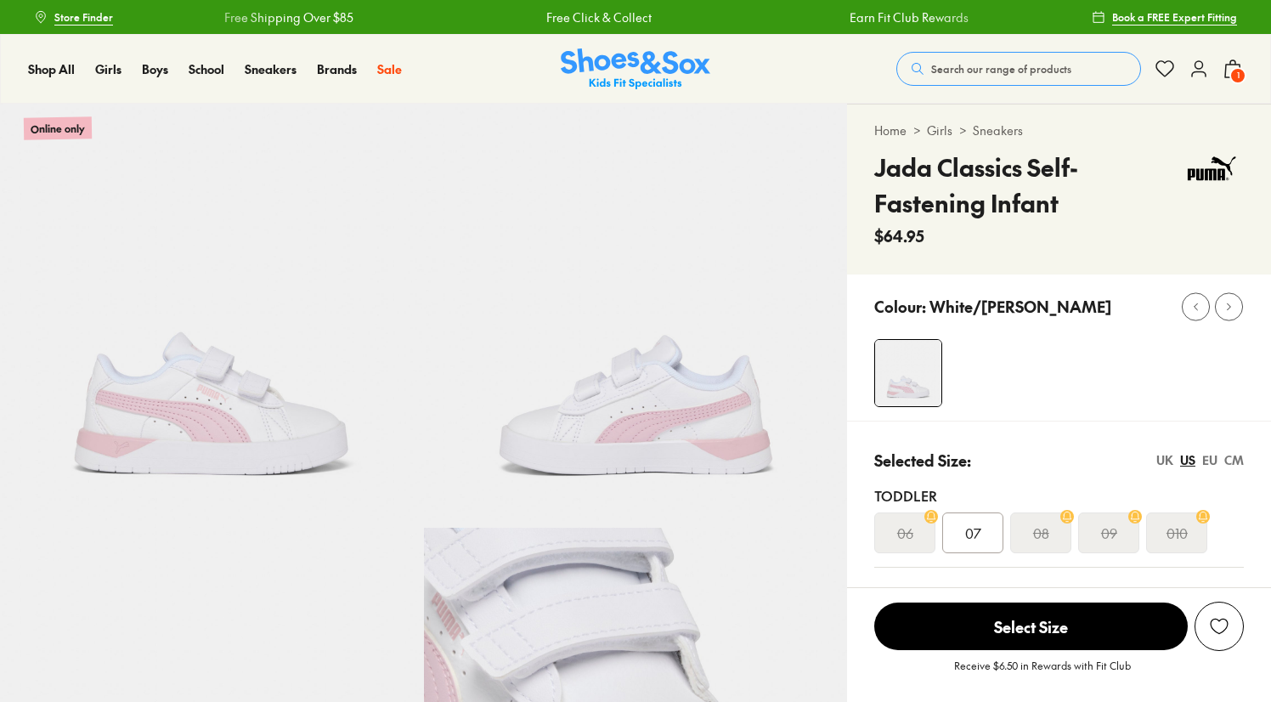
select select "*"
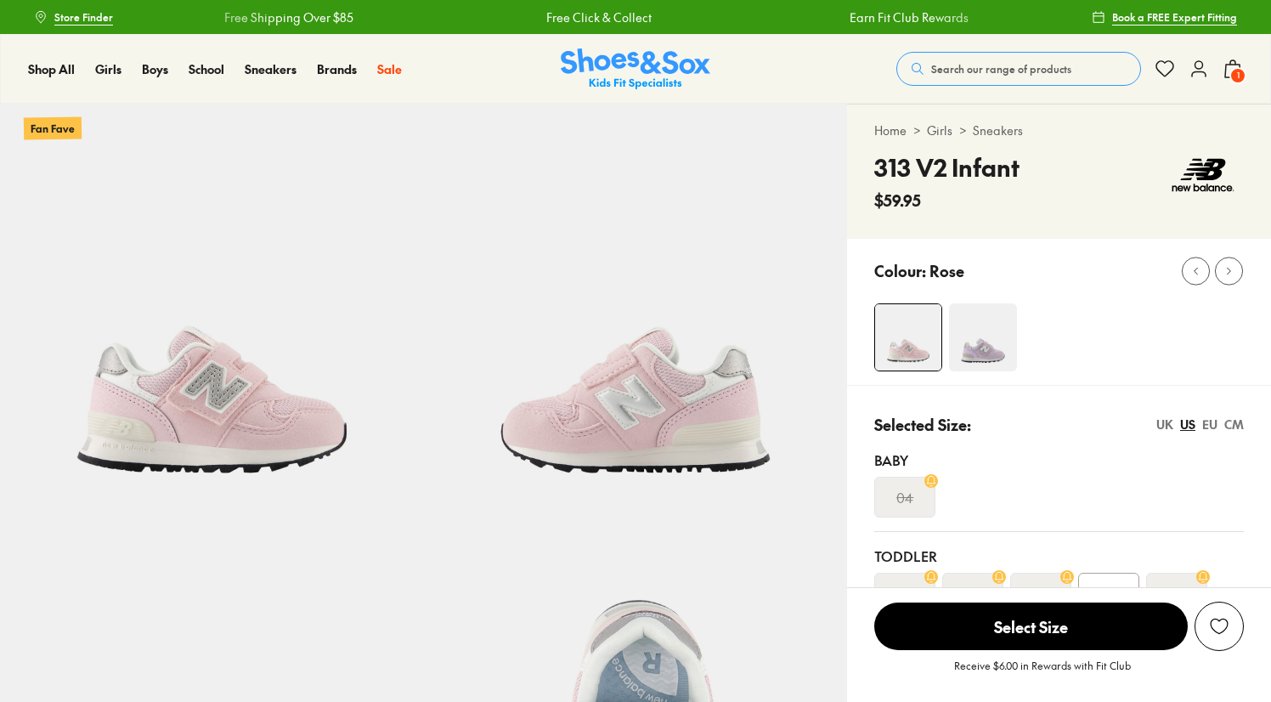
select select "*"
